Goal: Check status: Check status

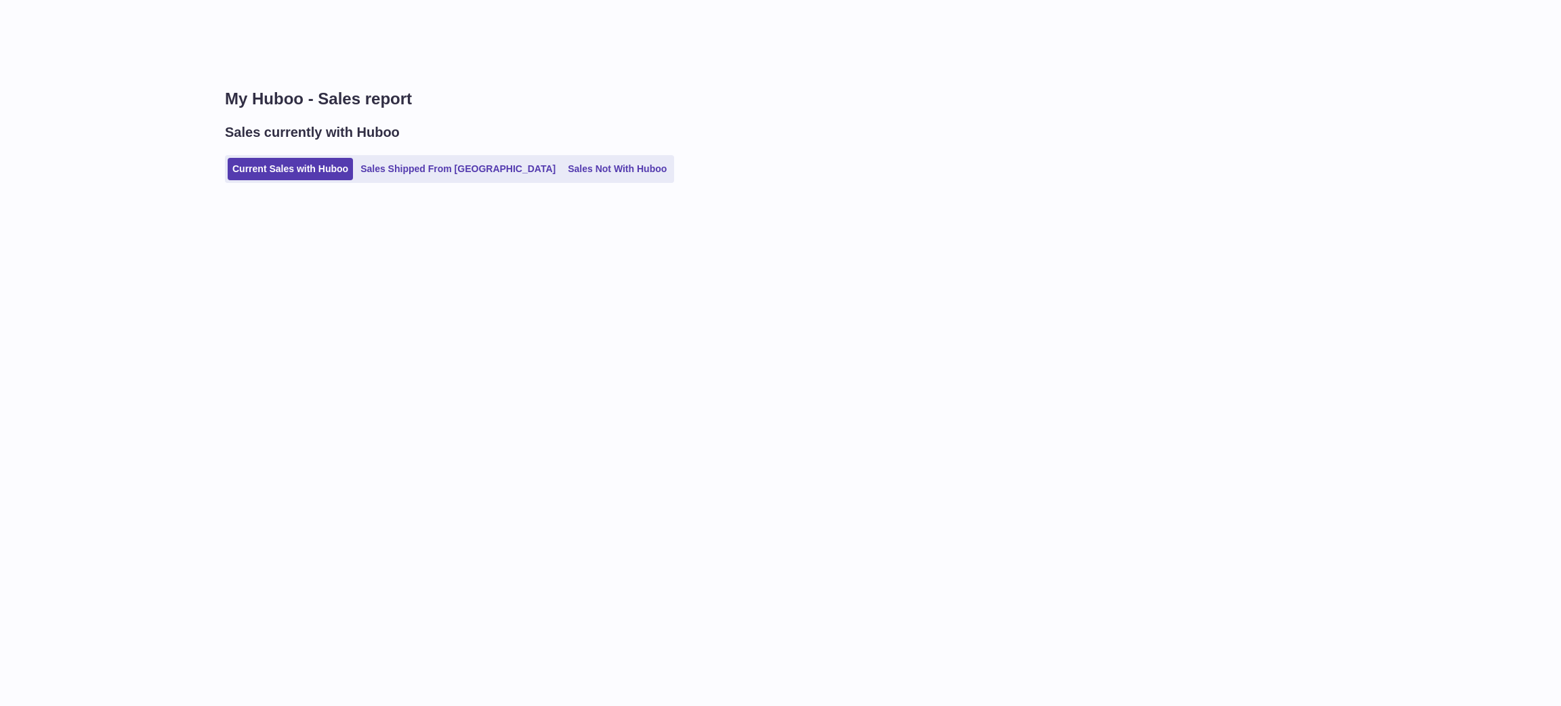
click at [413, 168] on link "Sales Shipped From [GEOGRAPHIC_DATA]" at bounding box center [458, 169] width 205 height 22
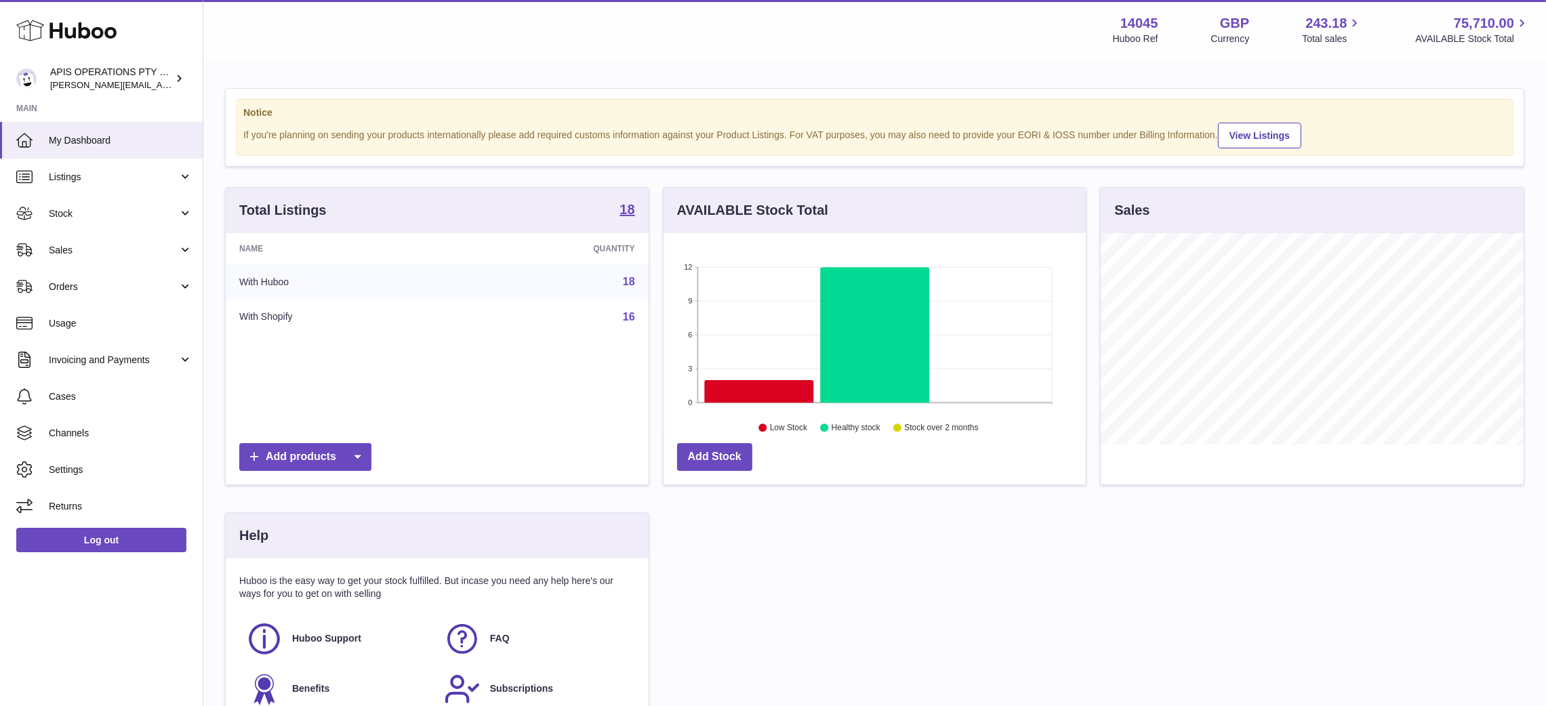
scroll to position [211, 423]
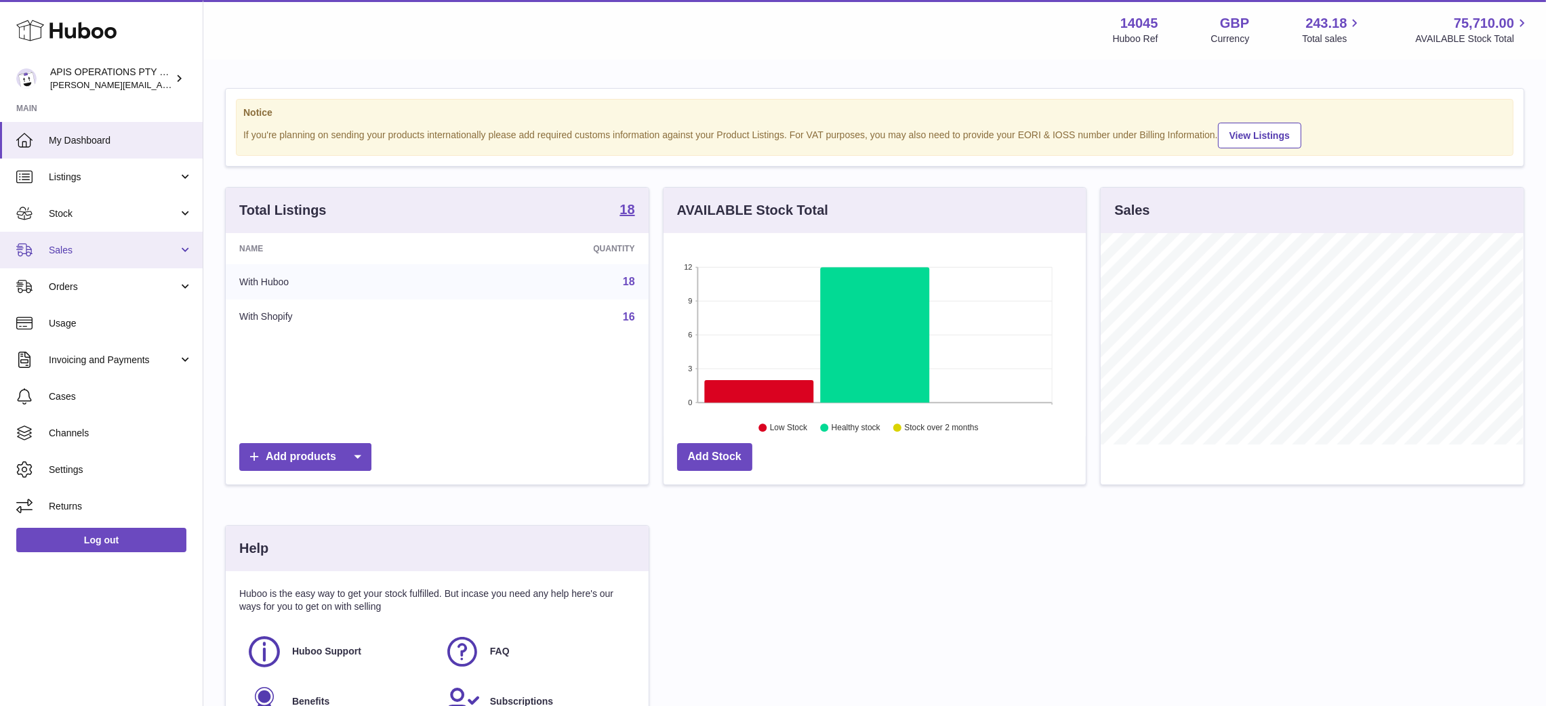
click at [109, 250] on span "Sales" at bounding box center [113, 250] width 129 height 13
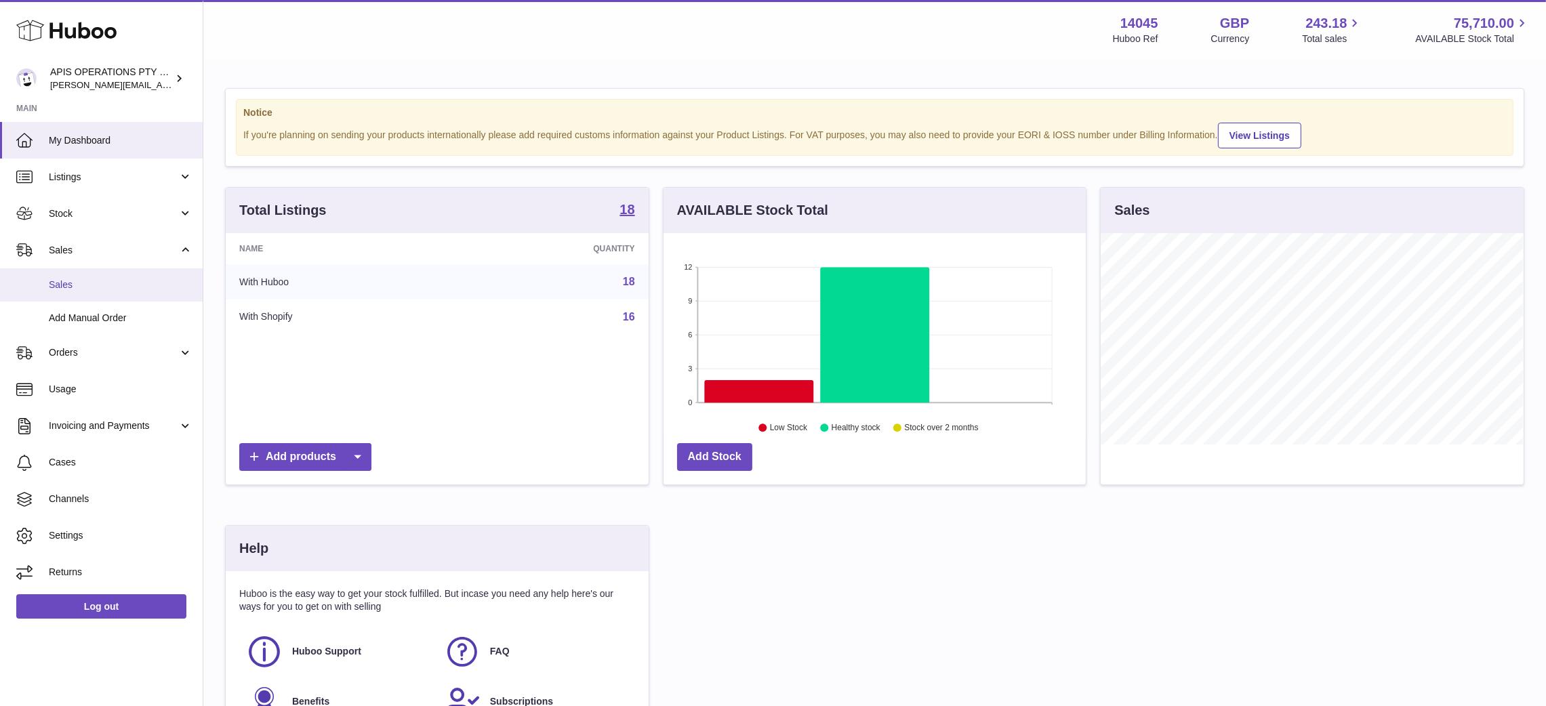
click at [104, 288] on span "Sales" at bounding box center [121, 285] width 144 height 13
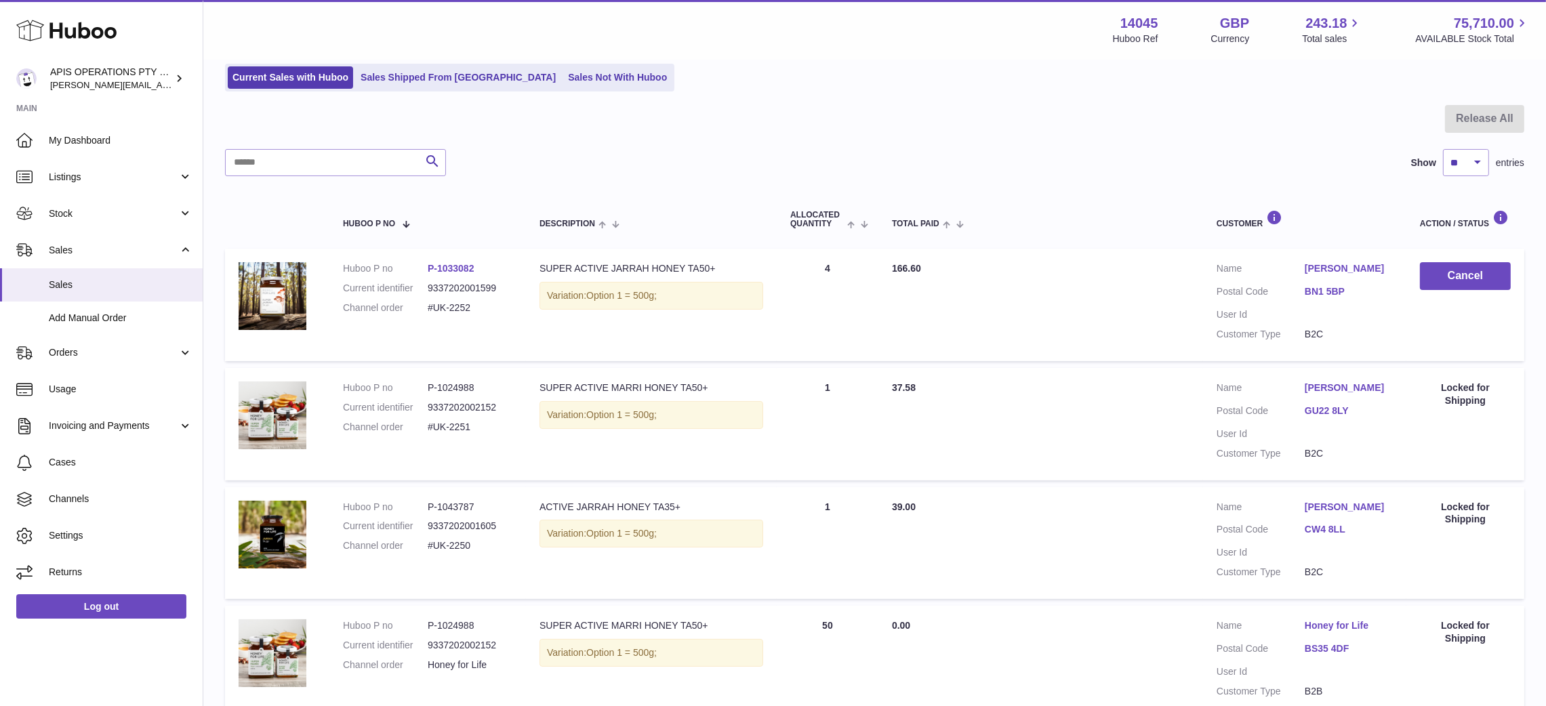
scroll to position [91, 0]
click at [415, 81] on link "Sales Shipped From [GEOGRAPHIC_DATA]" at bounding box center [458, 78] width 205 height 22
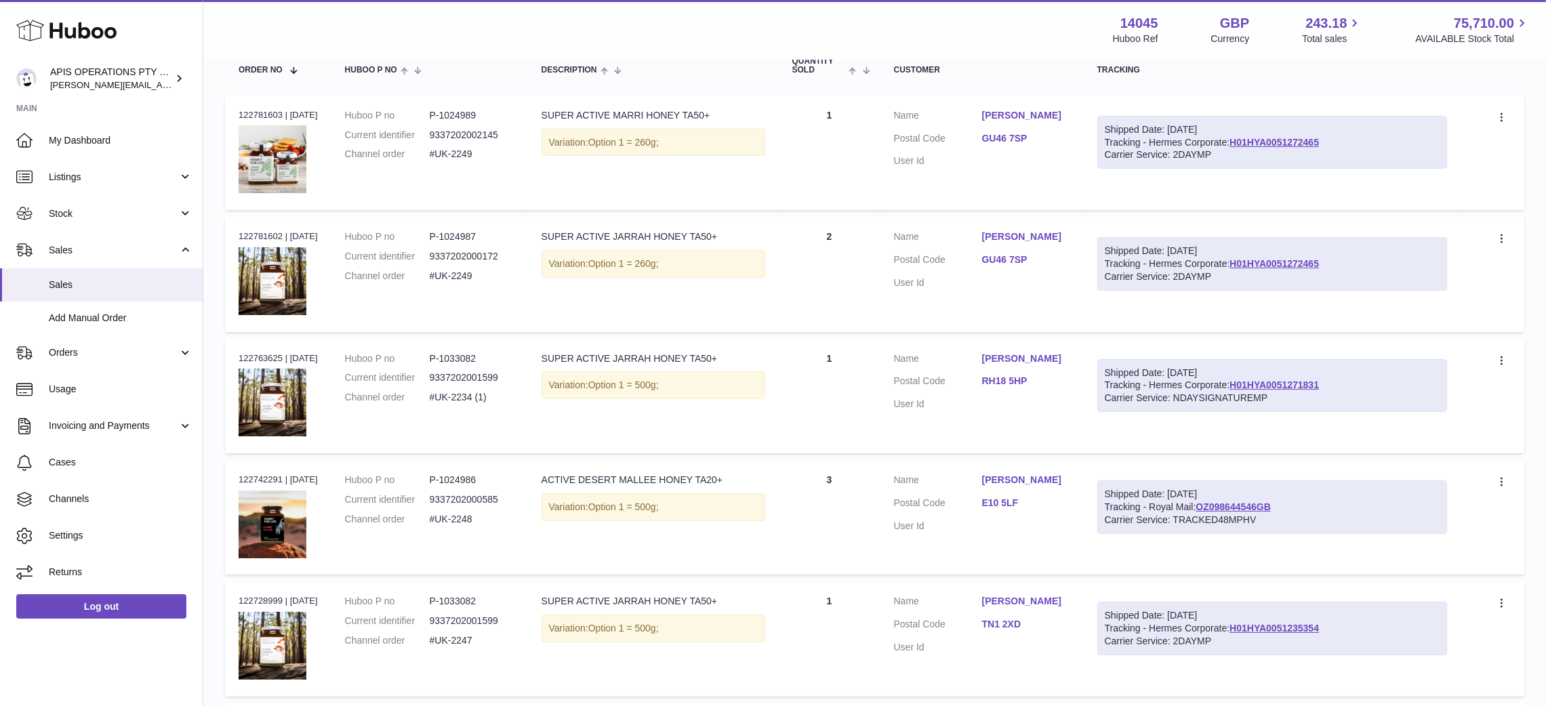
scroll to position [227, 0]
drag, startPoint x: 1332, startPoint y: 382, endPoint x: 1239, endPoint y: 379, distance: 92.9
click at [1239, 379] on div "Shipped Date: 13th Aug 2025 Tracking - Hermes Corporate: H01HYA0051271831 Carri…" at bounding box center [1272, 385] width 350 height 54
copy link "H01HYA0051271831"
